Goal: Task Accomplishment & Management: Manage account settings

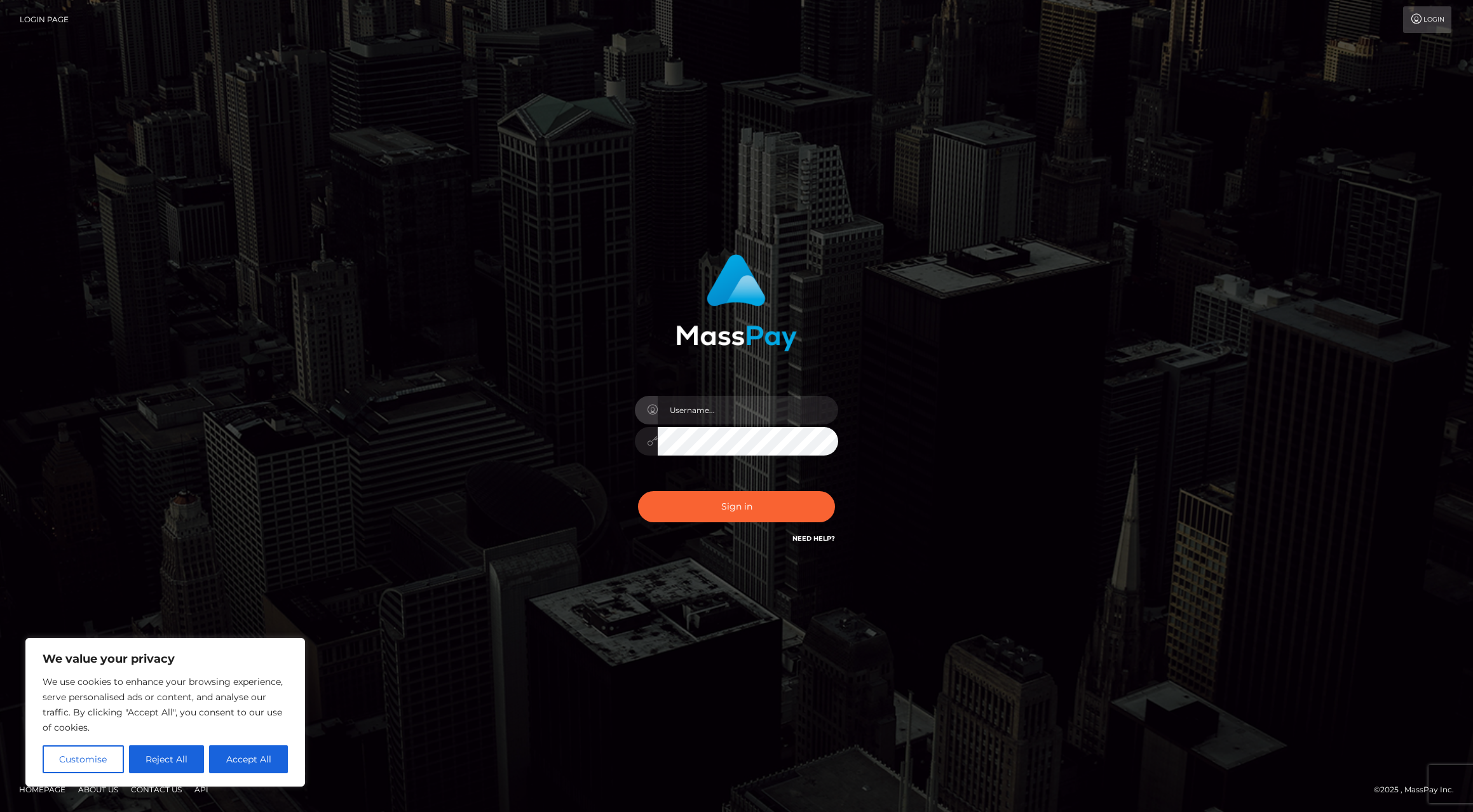
type input "garrett"
click at [888, 380] on div "garrett Sign in" at bounding box center [737, 400] width 334 height 311
click at [785, 400] on input "garrett" at bounding box center [747, 410] width 181 height 28
drag, startPoint x: 639, startPoint y: 507, endPoint x: 651, endPoint y: 505, distance: 12.2
click at [645, 504] on button "Sign in" at bounding box center [737, 507] width 197 height 31
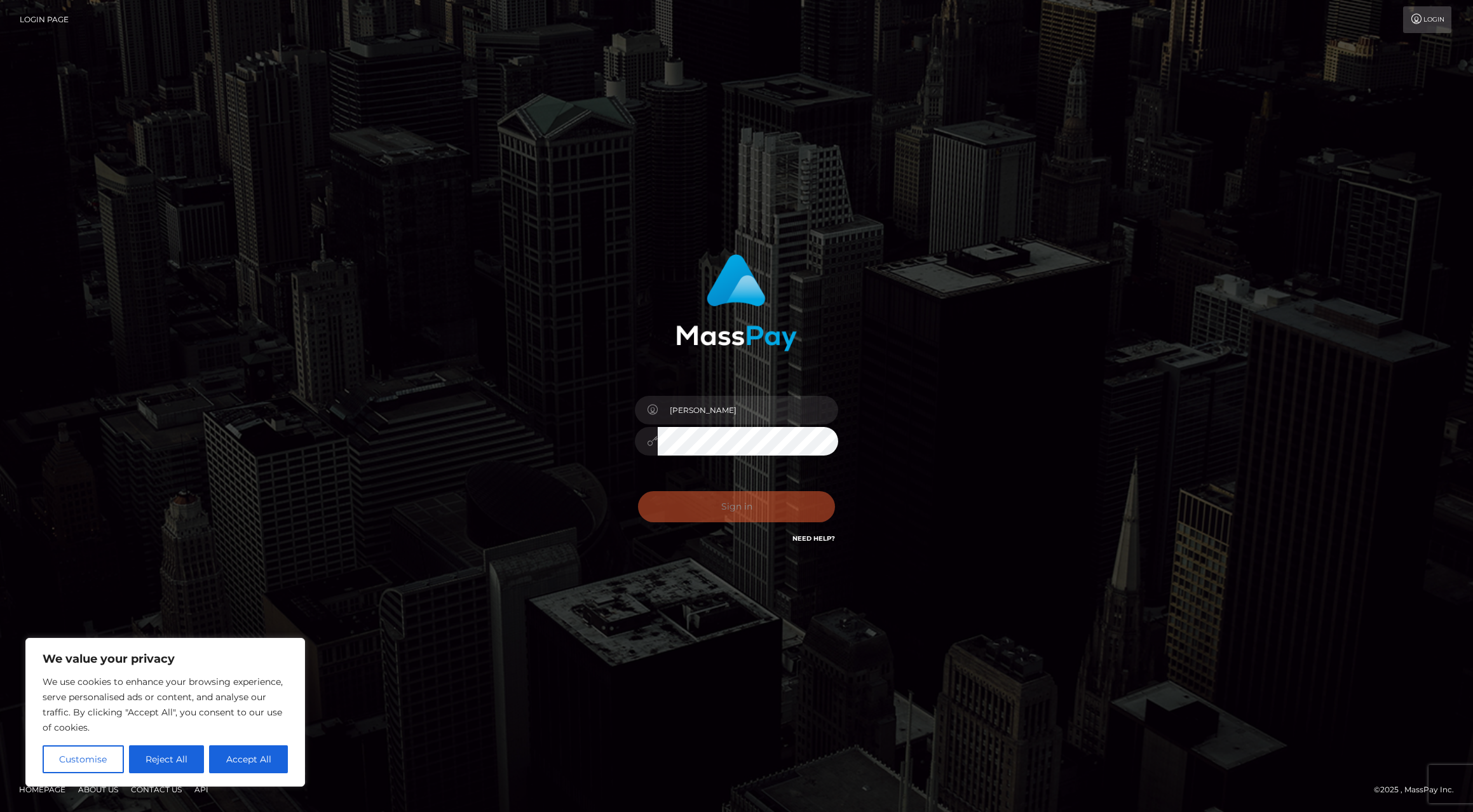
click at [655, 506] on div "0cAFcWeA7xOI3rvHRT7NZ1QokorghYl-XuOPMk5gN_y_H5AI3bpwS4q5lk4usN6CgMPNFOwhuQehwUl…" at bounding box center [737, 512] width 222 height 57
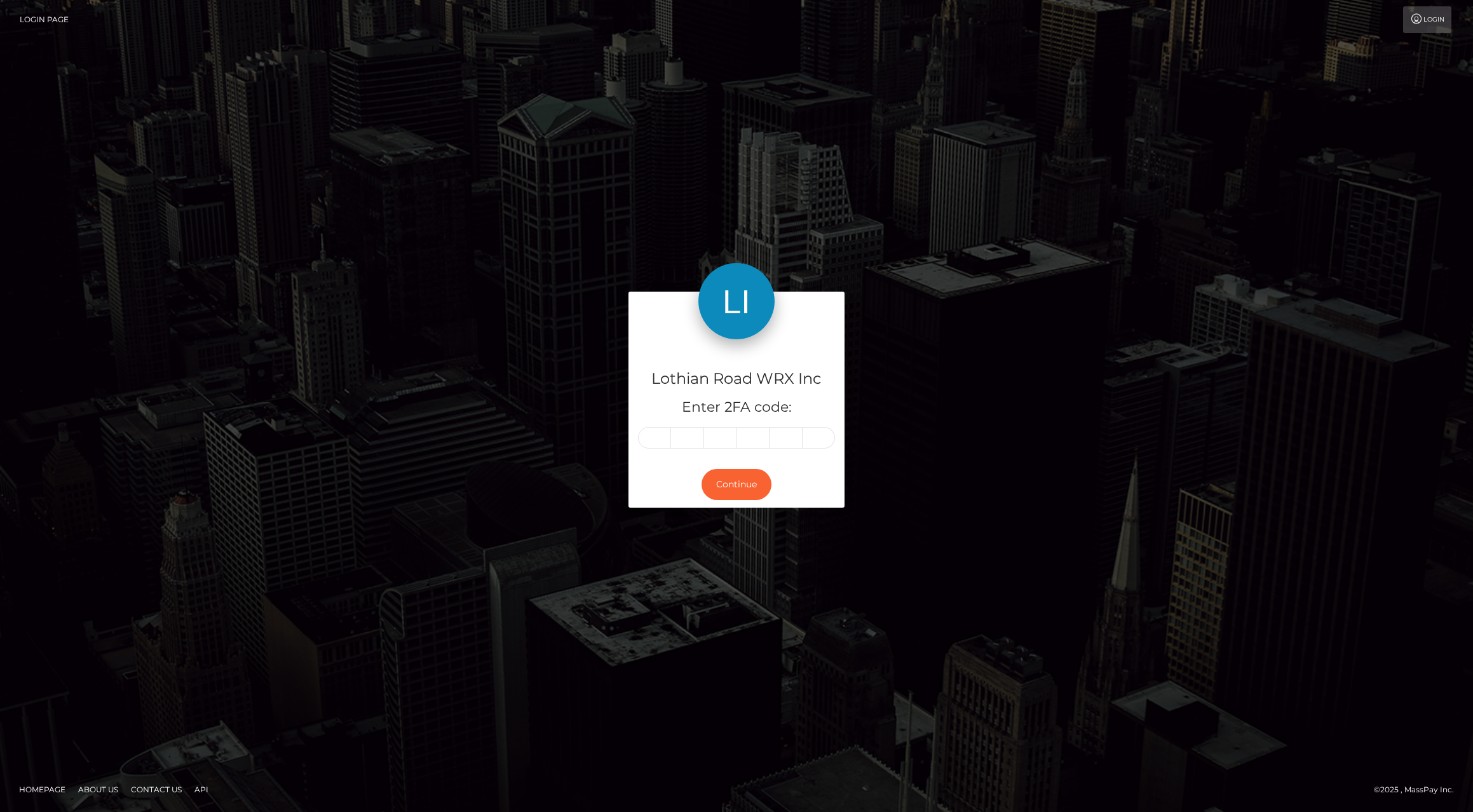
click at [658, 444] on input "text" at bounding box center [655, 438] width 33 height 22
type input "4"
type input "7"
type input "8"
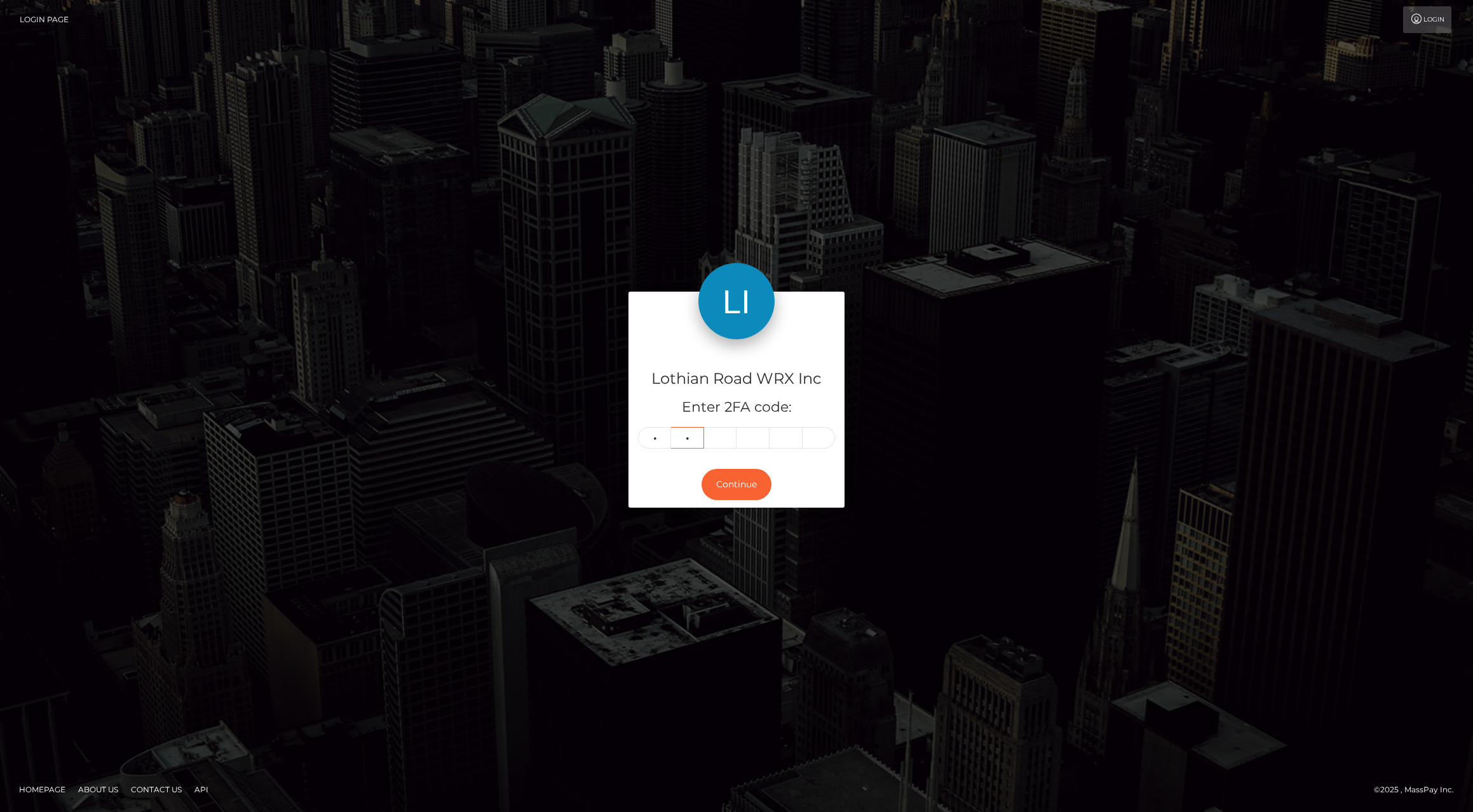
type input "7"
type input "3"
type input "5"
type input "7"
type input "5"
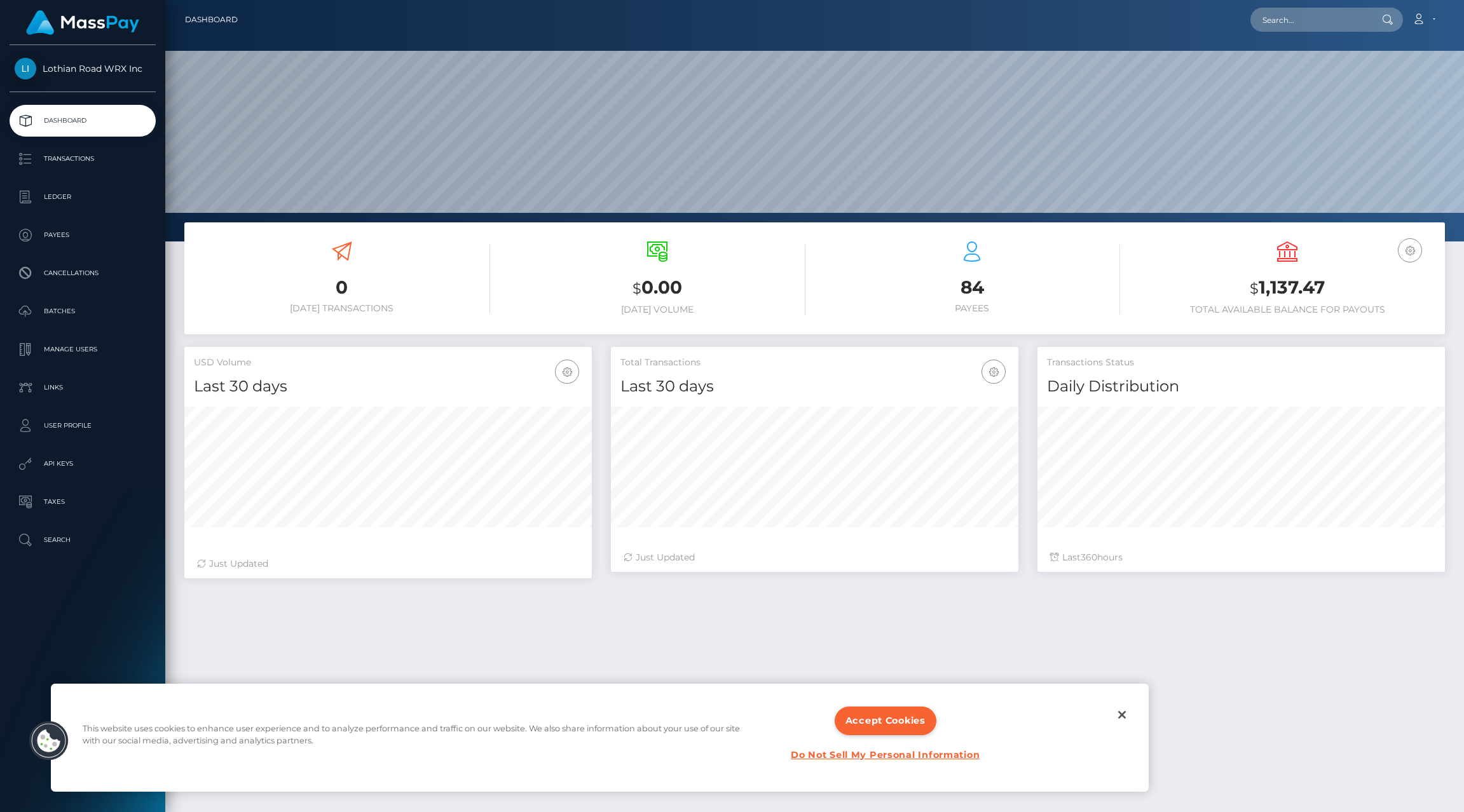
scroll to position [225, 407]
click at [102, 158] on p "Transactions" at bounding box center [83, 159] width 136 height 19
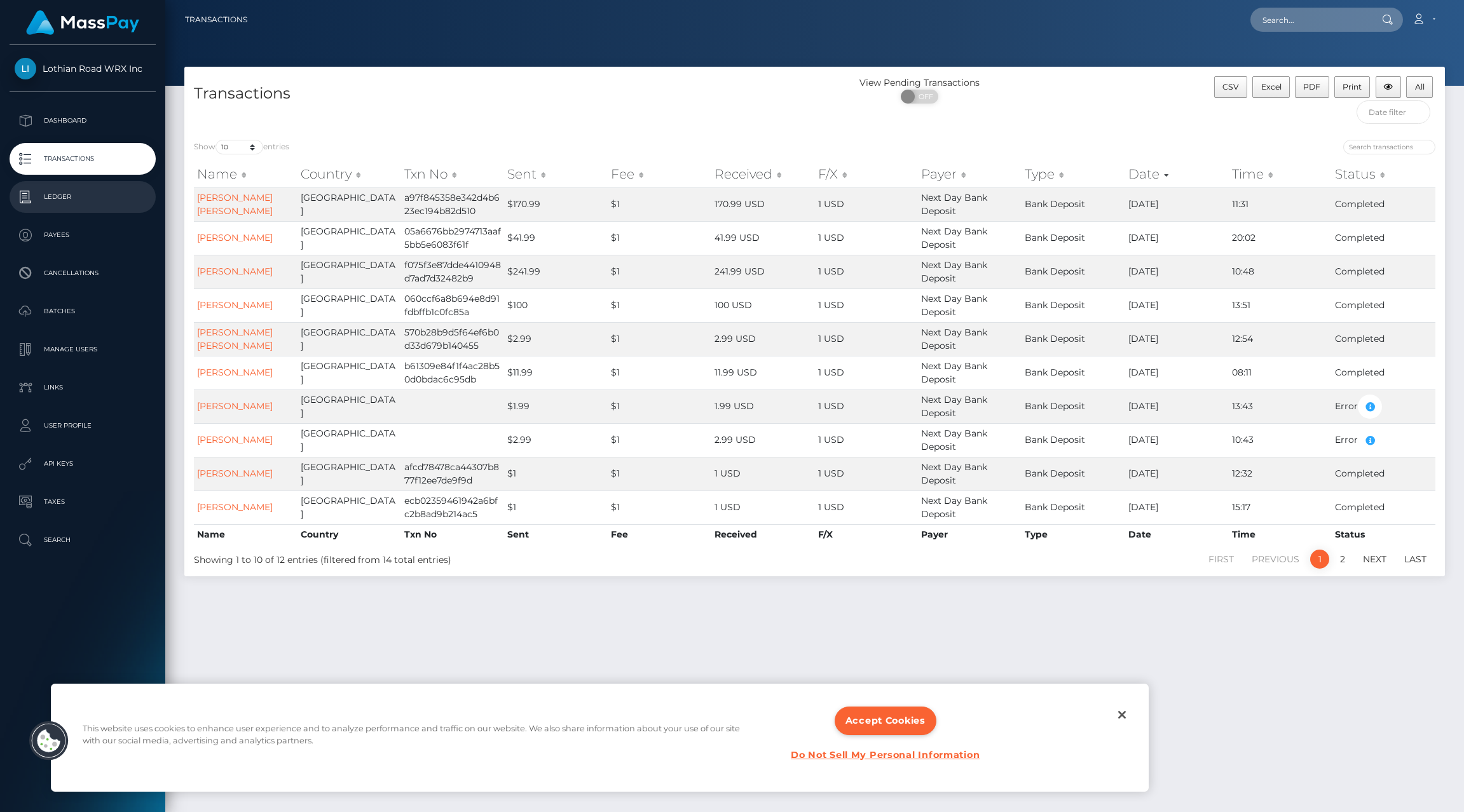
click at [83, 204] on p "Ledger" at bounding box center [83, 197] width 136 height 19
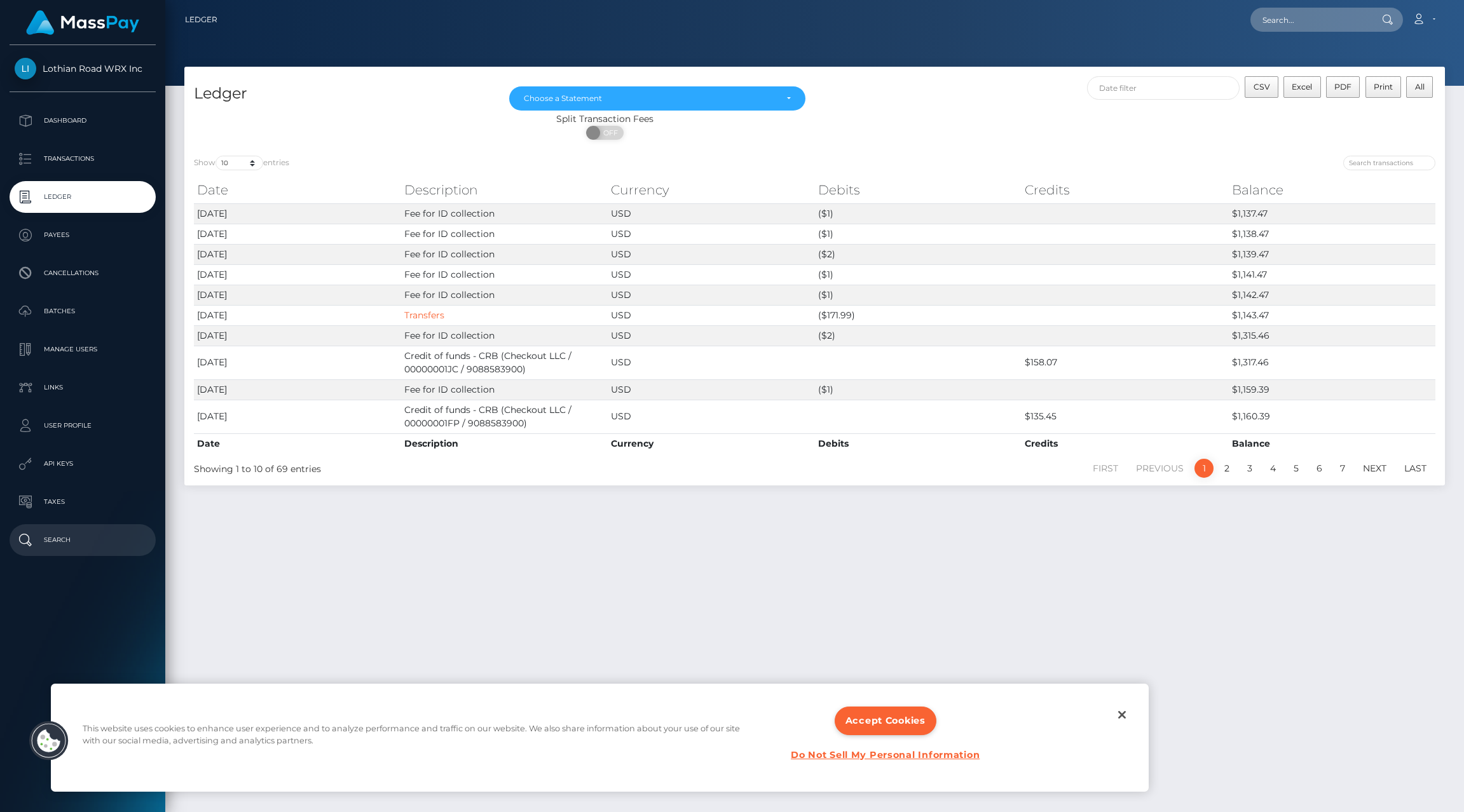
click at [60, 538] on p "Search" at bounding box center [83, 540] width 136 height 19
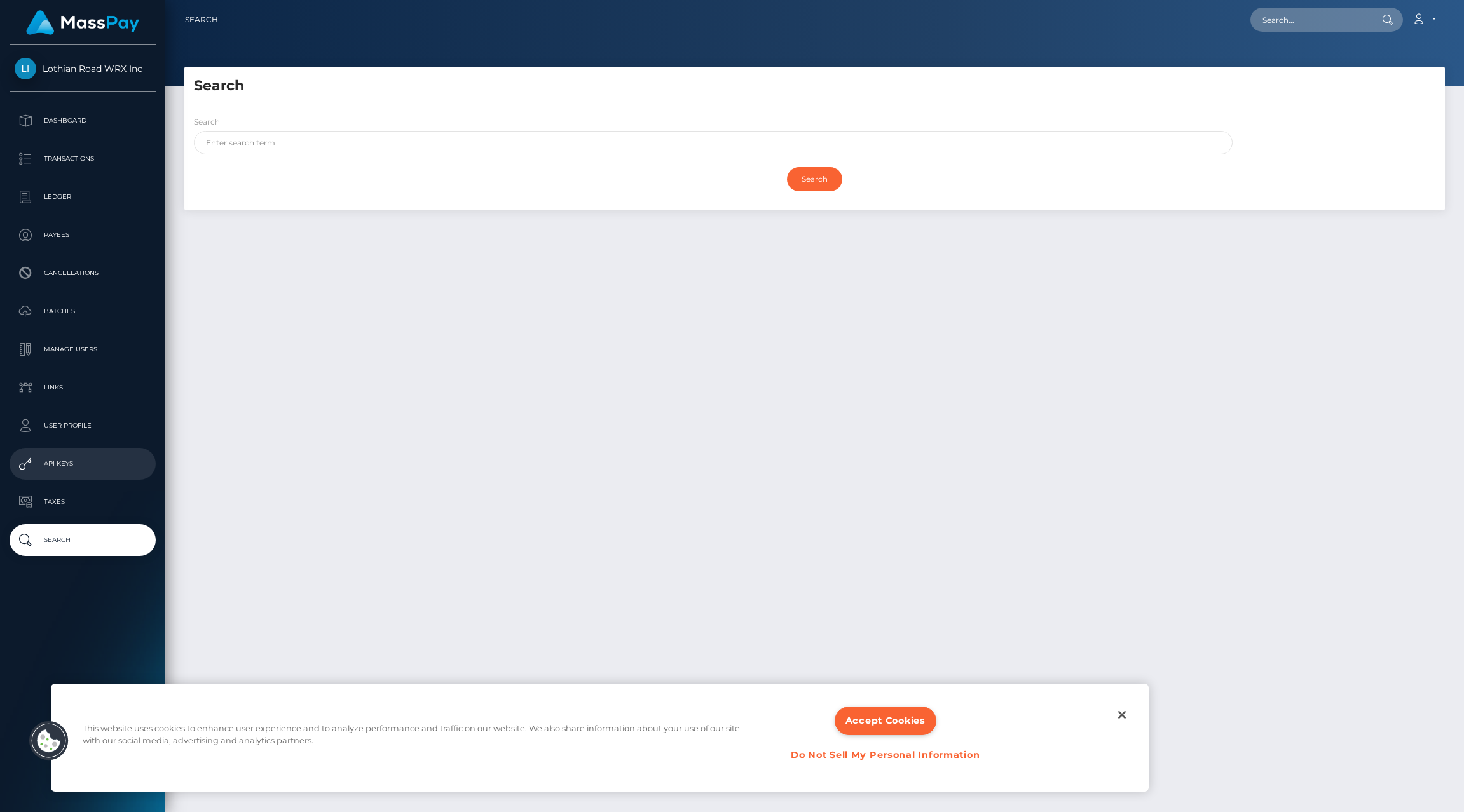
click at [77, 479] on link "API Keys" at bounding box center [82, 463] width 146 height 32
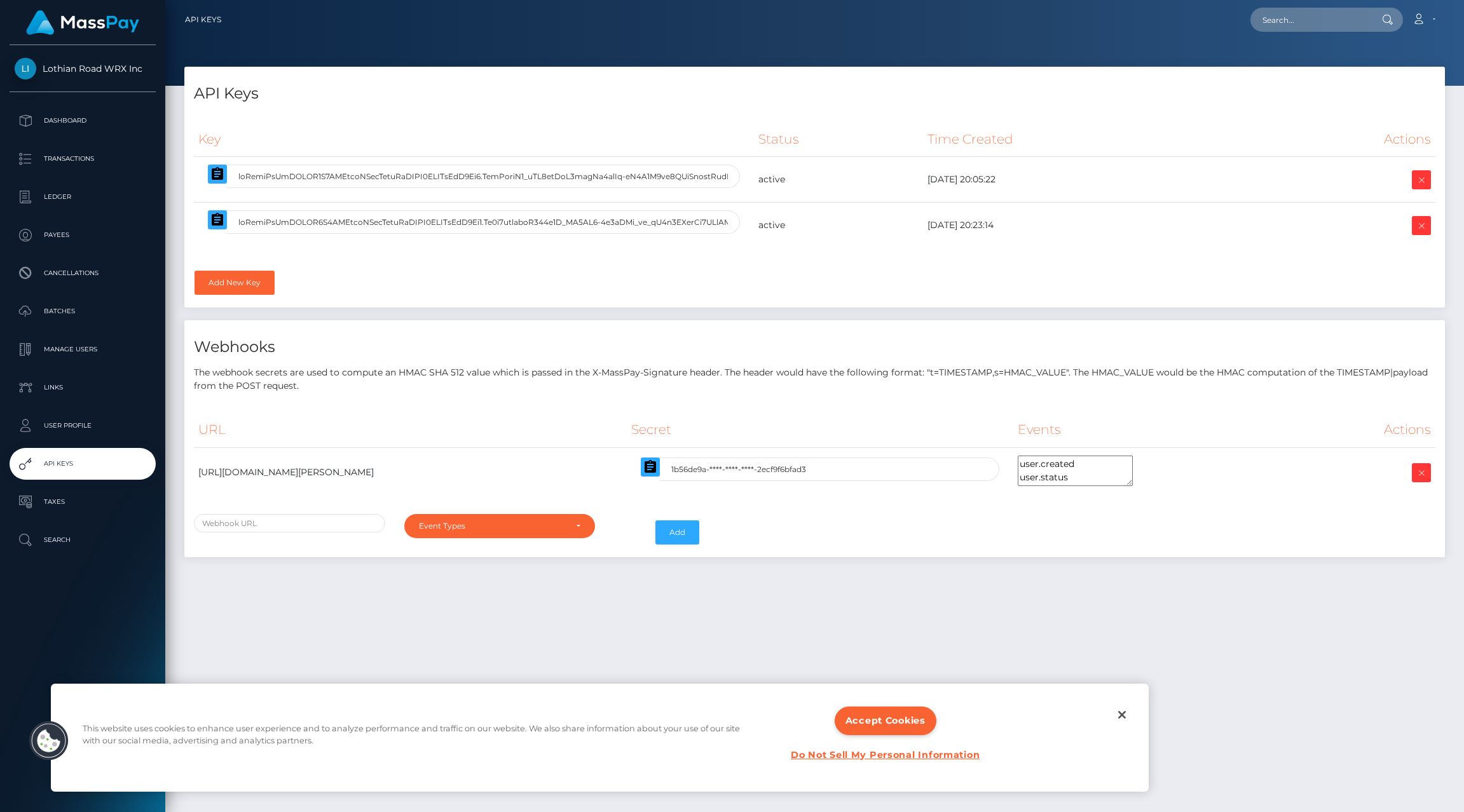
select select
click at [91, 426] on p "User Profile" at bounding box center [83, 426] width 136 height 19
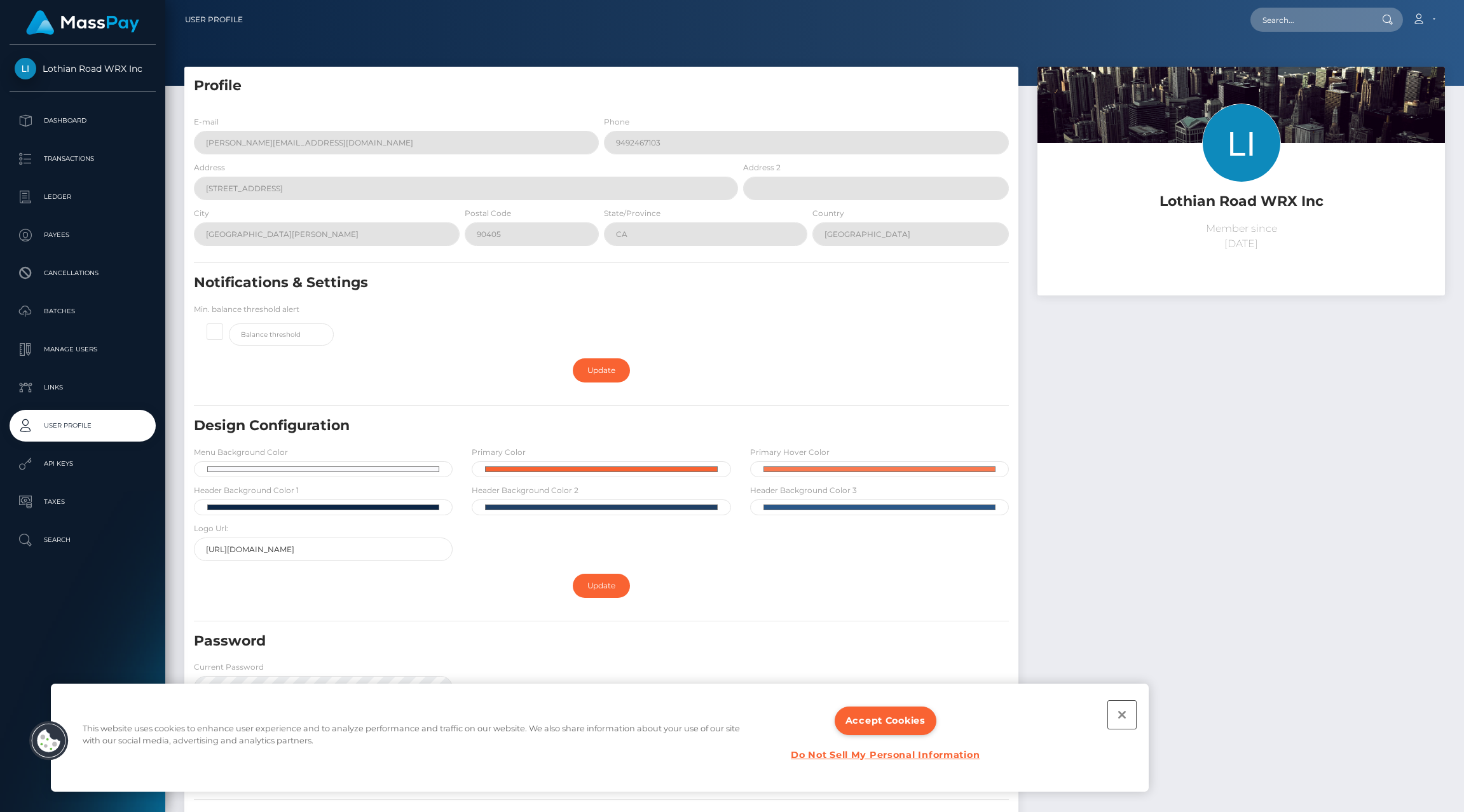
click at [1115, 709] on button "Close" at bounding box center [1122, 714] width 28 height 28
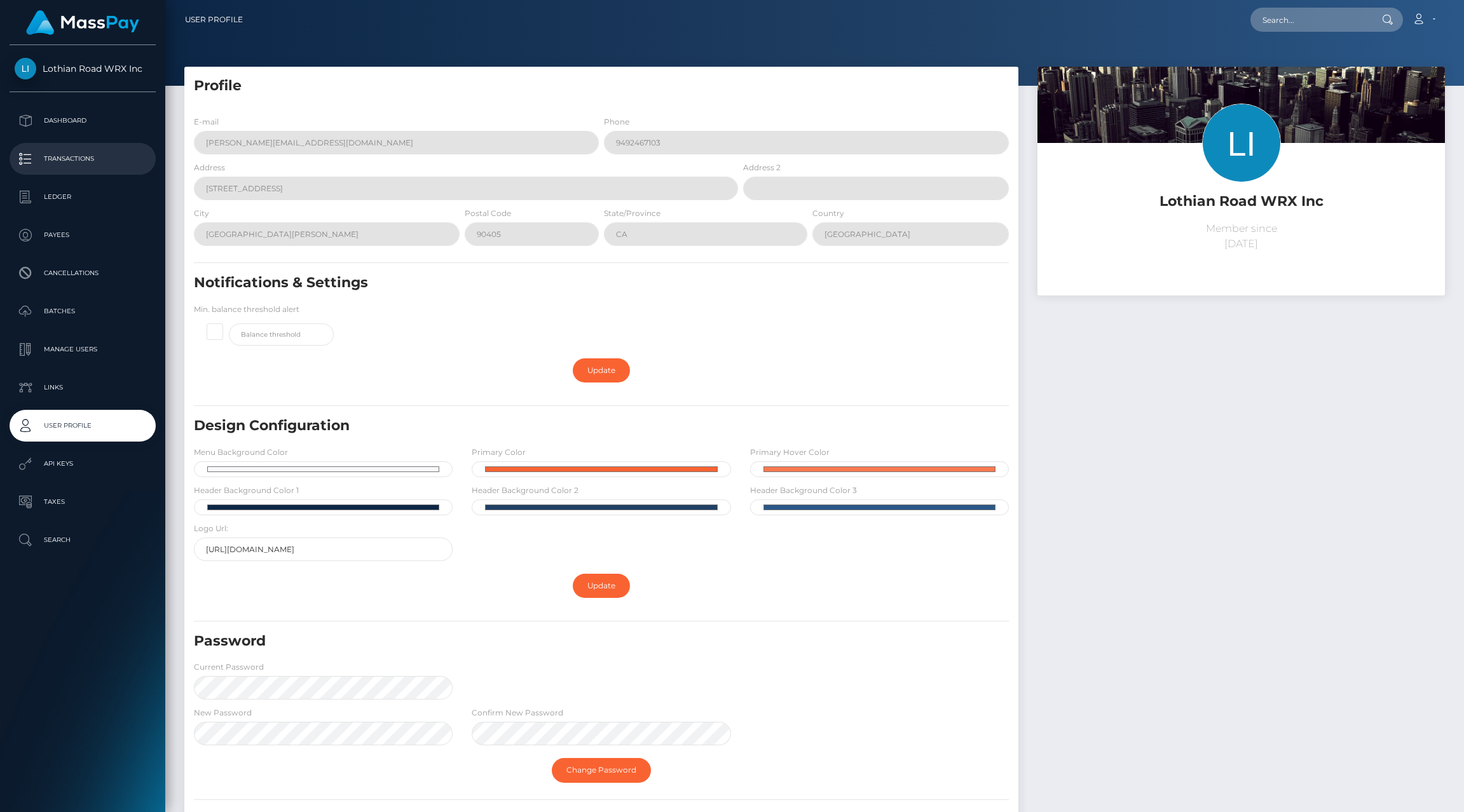
click at [101, 145] on link "Transactions" at bounding box center [82, 159] width 146 height 32
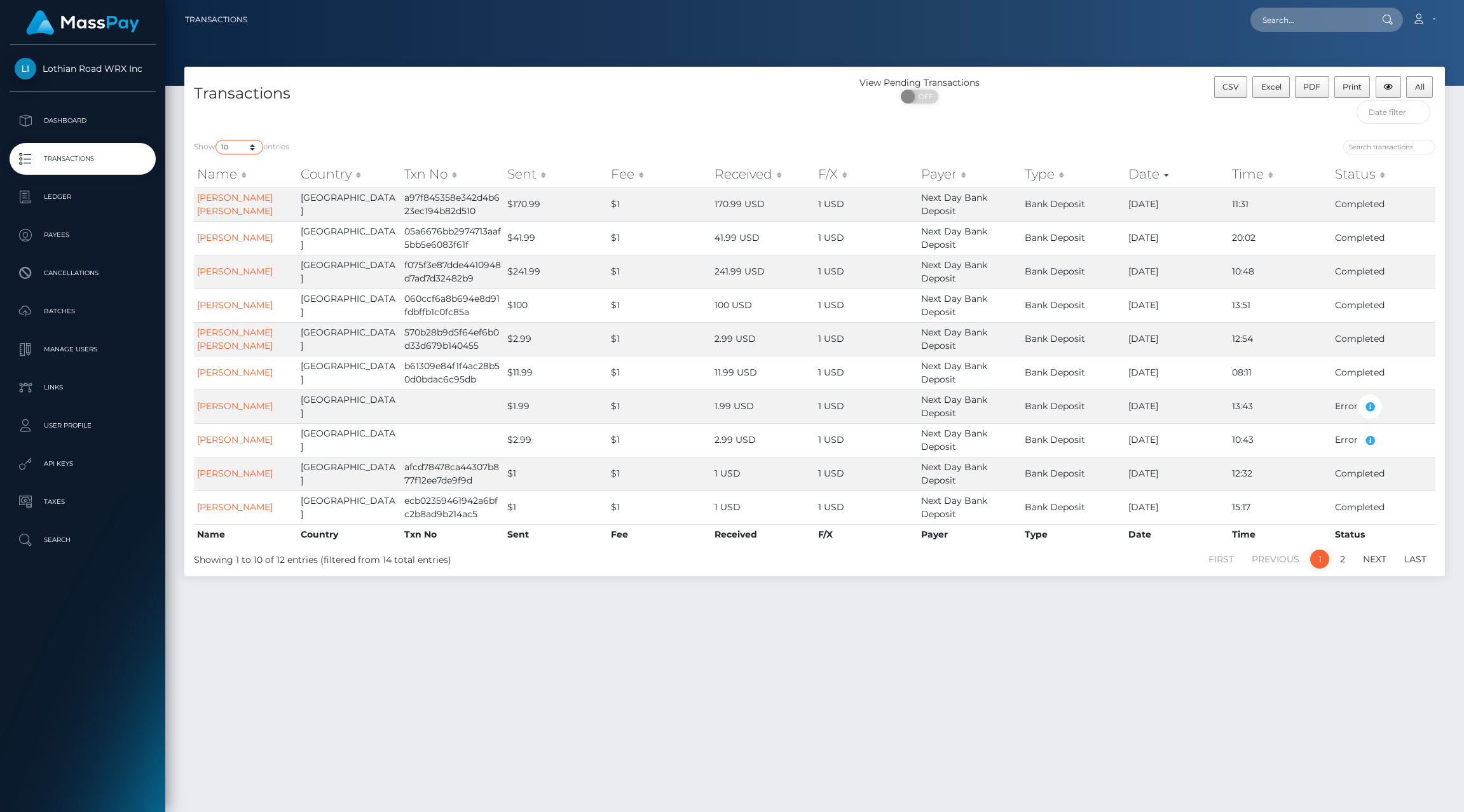
click at [257, 145] on select "10 25 50 100 250 500 1,000 3,500" at bounding box center [239, 147] width 47 height 15
select select "1000"
click at [217, 140] on select "10 25 50 100 250 500 1,000 3,500" at bounding box center [239, 147] width 47 height 15
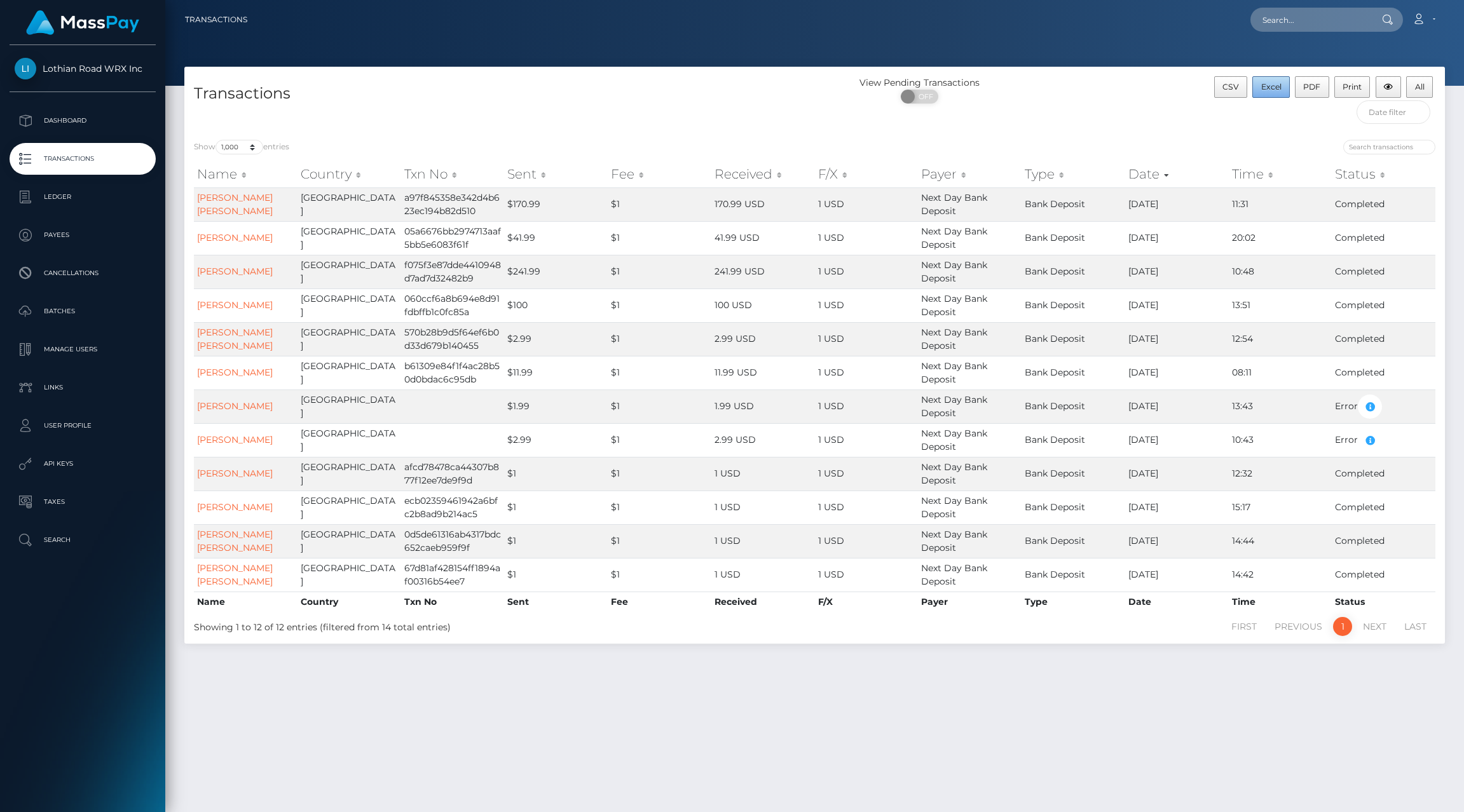
click at [1268, 84] on span "Excel" at bounding box center [1271, 86] width 21 height 9
